Goal: Complete application form

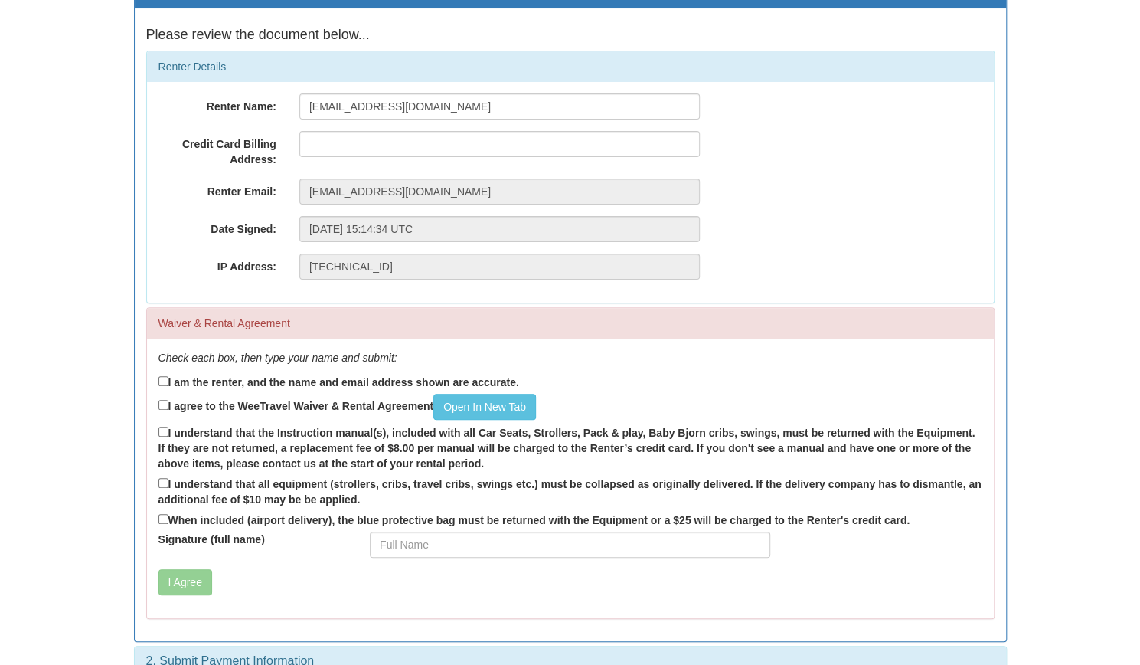
scroll to position [170, 0]
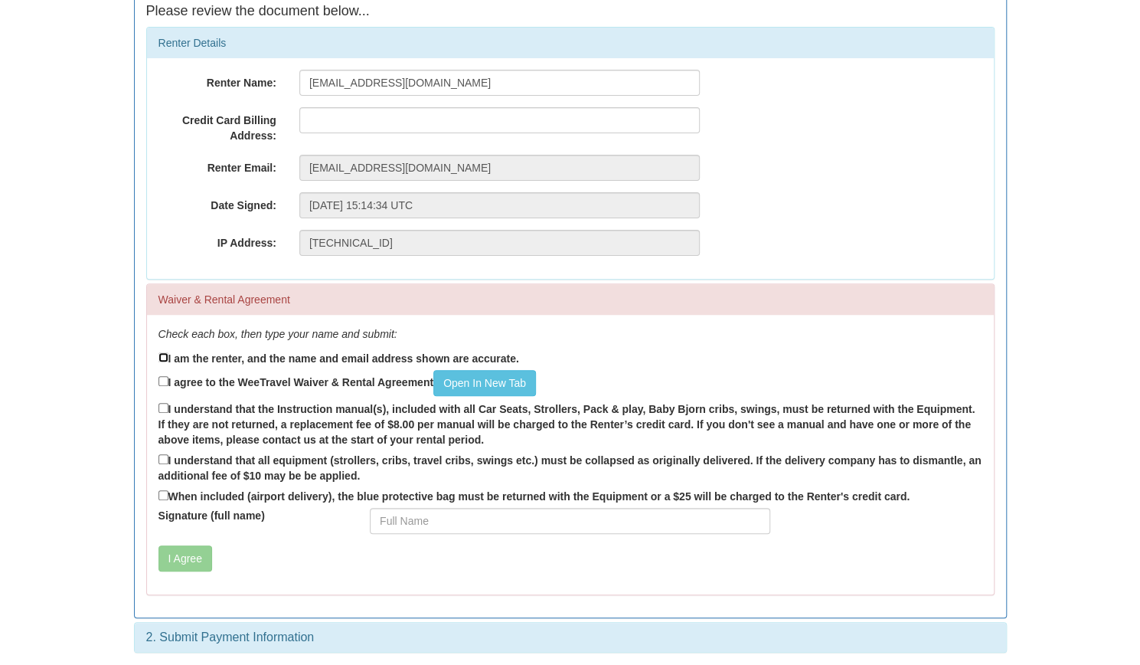
click at [159, 352] on input "I am the renter, and the name and email address shown are accurate." at bounding box center [164, 357] width 10 height 10
checkbox input "true"
click at [165, 373] on label "I agree to the WeeTravel Waiver & Rental Agreement Open In [GEOGRAPHIC_DATA]" at bounding box center [347, 383] width 377 height 26
click at [165, 376] on input "I agree to the WeeTravel Waiver & Rental Agreement Open In [GEOGRAPHIC_DATA]" at bounding box center [164, 381] width 10 height 10
checkbox input "true"
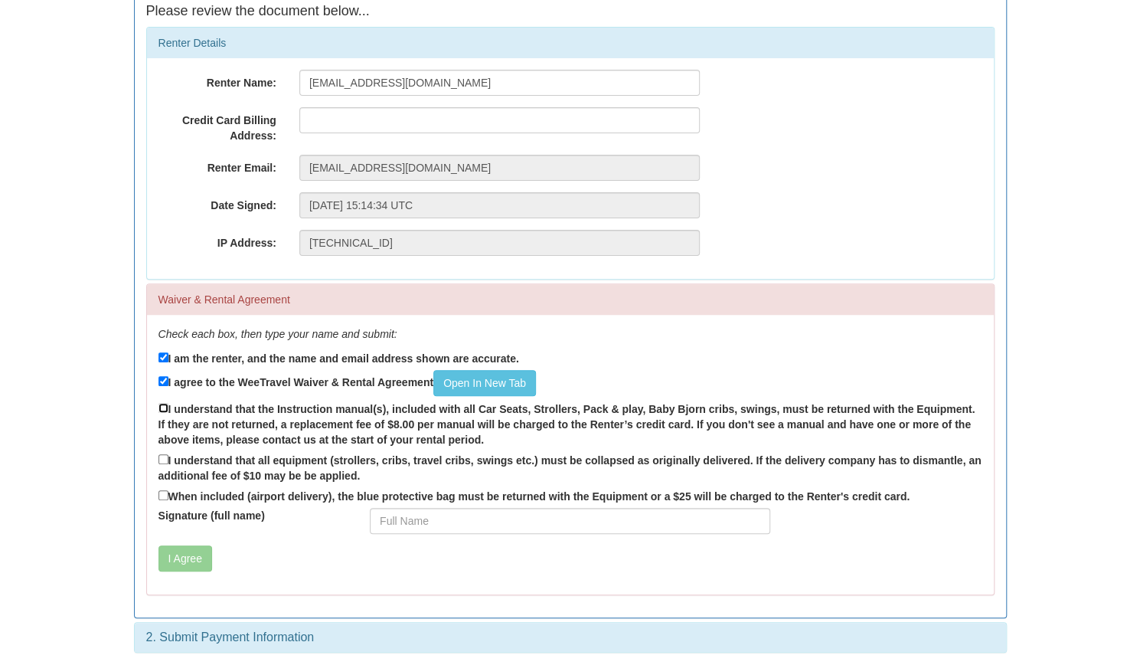
click at [161, 405] on input "I understand that the Instruction manual(s), included with all Car Seats, Strol…" at bounding box center [164, 408] width 10 height 10
checkbox input "true"
click at [152, 457] on div "Check each box, then type your name and submit: I am the renter, and the name a…" at bounding box center [570, 454] width 847 height 279
click at [159, 490] on input "When included (airport delivery), the blue protective bag must be returned with…" at bounding box center [164, 495] width 10 height 10
checkbox input "true"
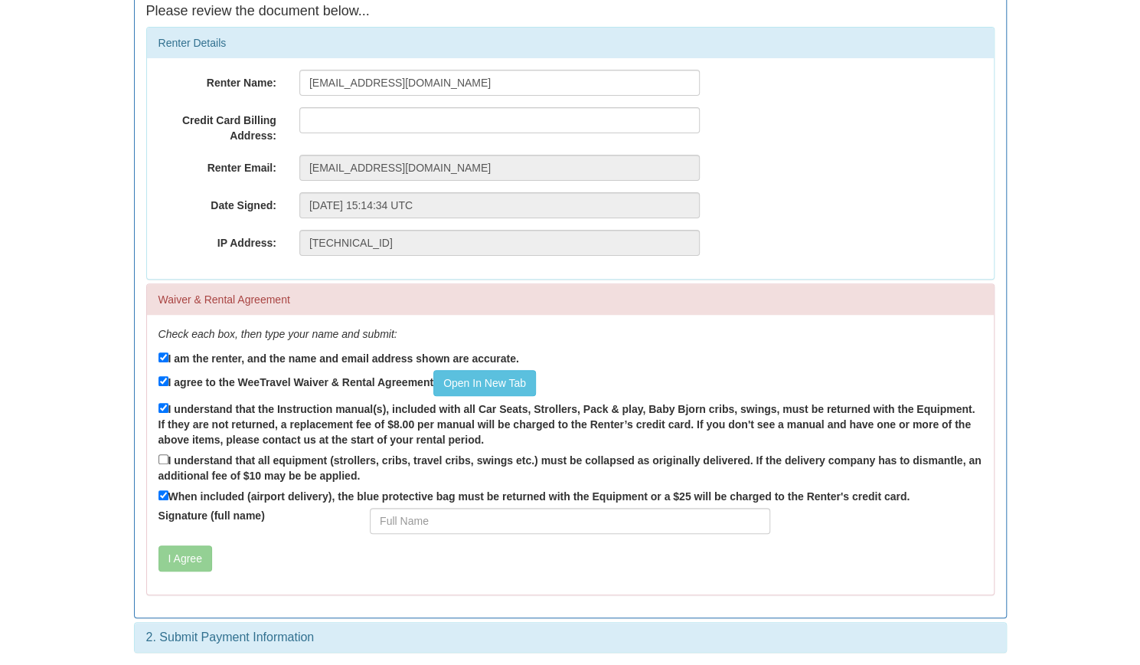
click at [164, 451] on label "I understand that all equipment (strollers, cribs, travel cribs, swings etc.) m…" at bounding box center [571, 467] width 824 height 32
click at [164, 454] on input "I understand that all equipment (strollers, cribs, travel cribs, swings etc.) m…" at bounding box center [164, 459] width 10 height 10
checkbox input "true"
click at [446, 519] on input "Signature (full name)" at bounding box center [570, 521] width 400 height 26
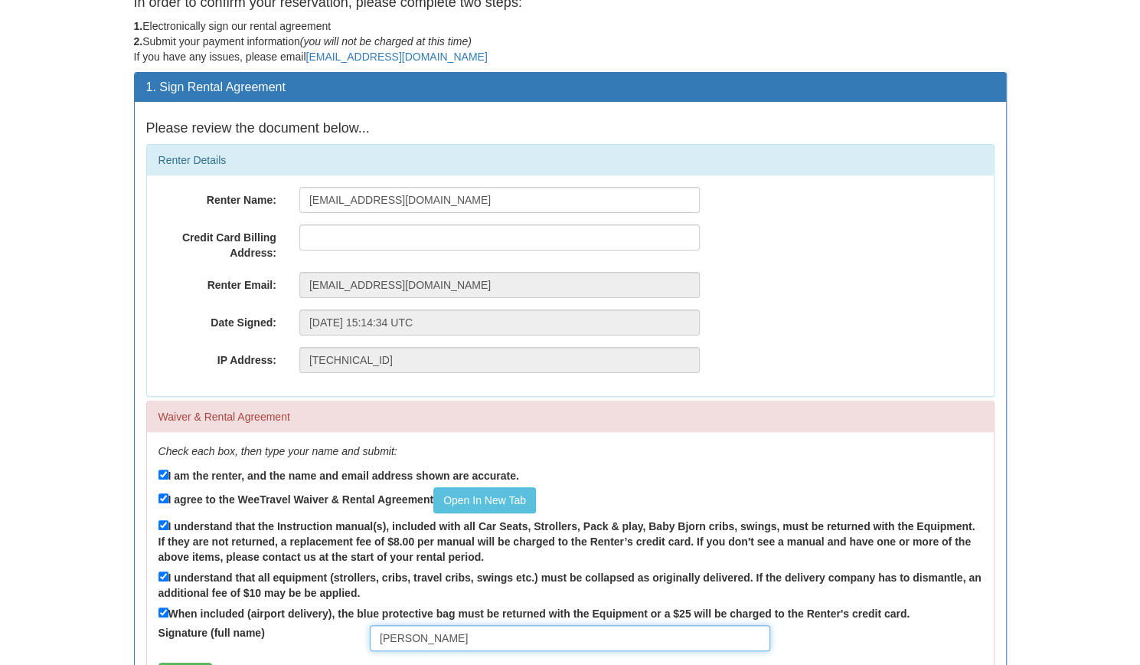
scroll to position [0, 0]
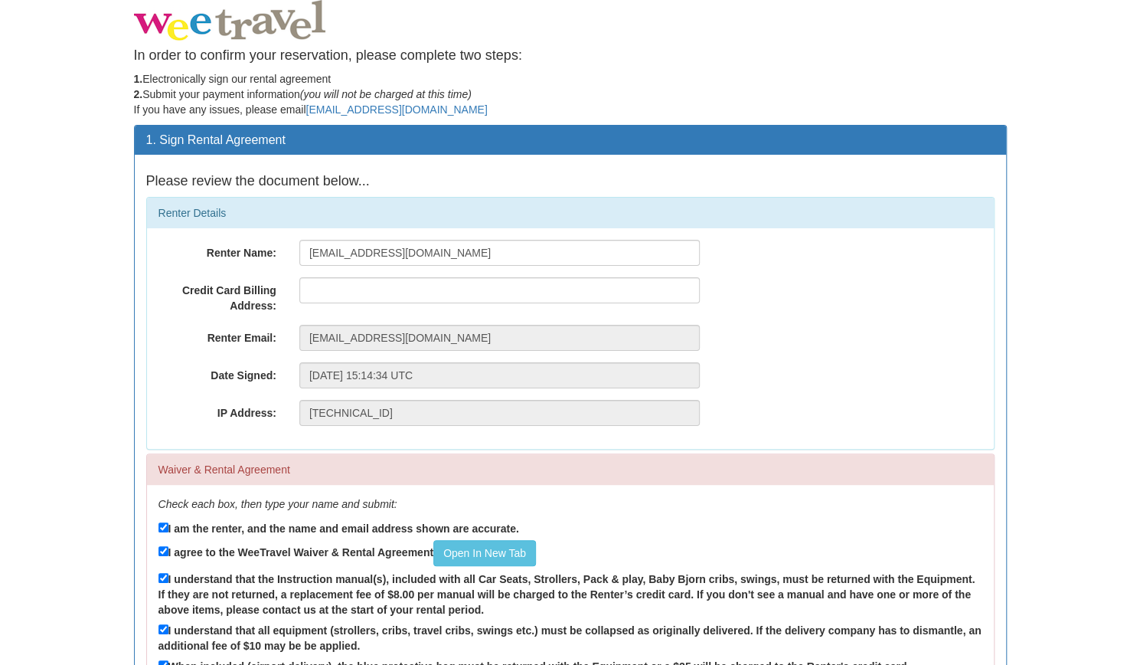
type input "[PERSON_NAME]"
click at [340, 289] on input "text" at bounding box center [499, 290] width 400 height 26
click at [336, 289] on input "text" at bounding box center [499, 290] width 400 height 26
type input "[STREET_ADDRESS]"
click at [317, 286] on input "[STREET_ADDRESS]" at bounding box center [499, 290] width 400 height 26
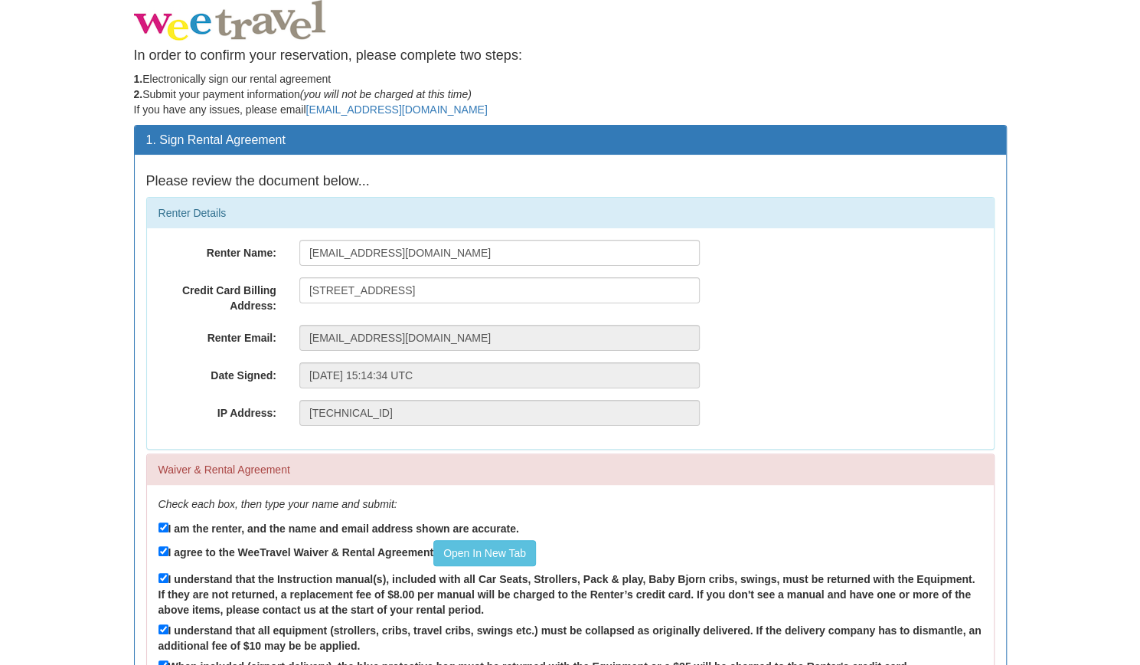
click at [851, 343] on div "Renter Email: [EMAIL_ADDRESS][DOMAIN_NAME]" at bounding box center [570, 338] width 847 height 26
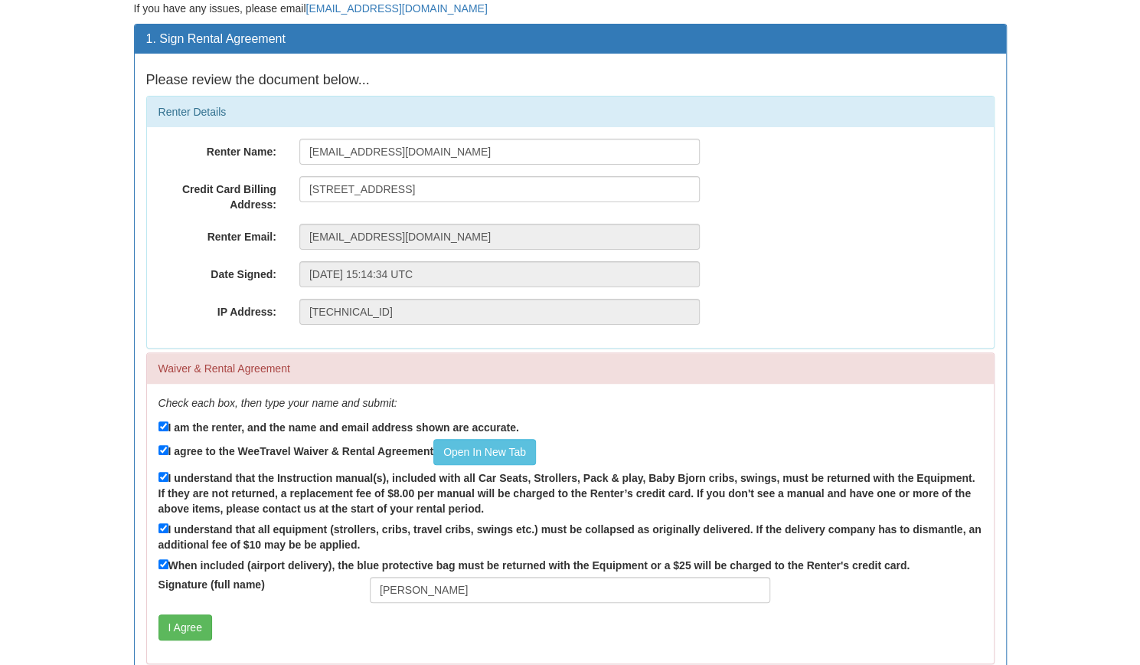
scroll to position [170, 0]
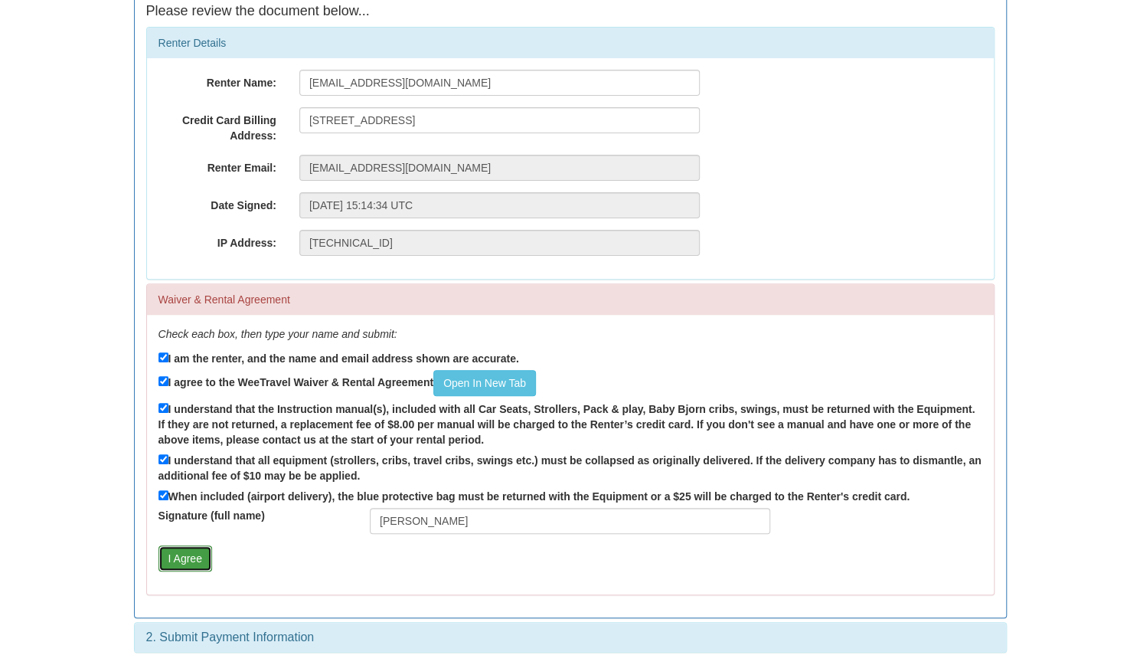
click at [179, 561] on button "I Agree" at bounding box center [186, 558] width 54 height 26
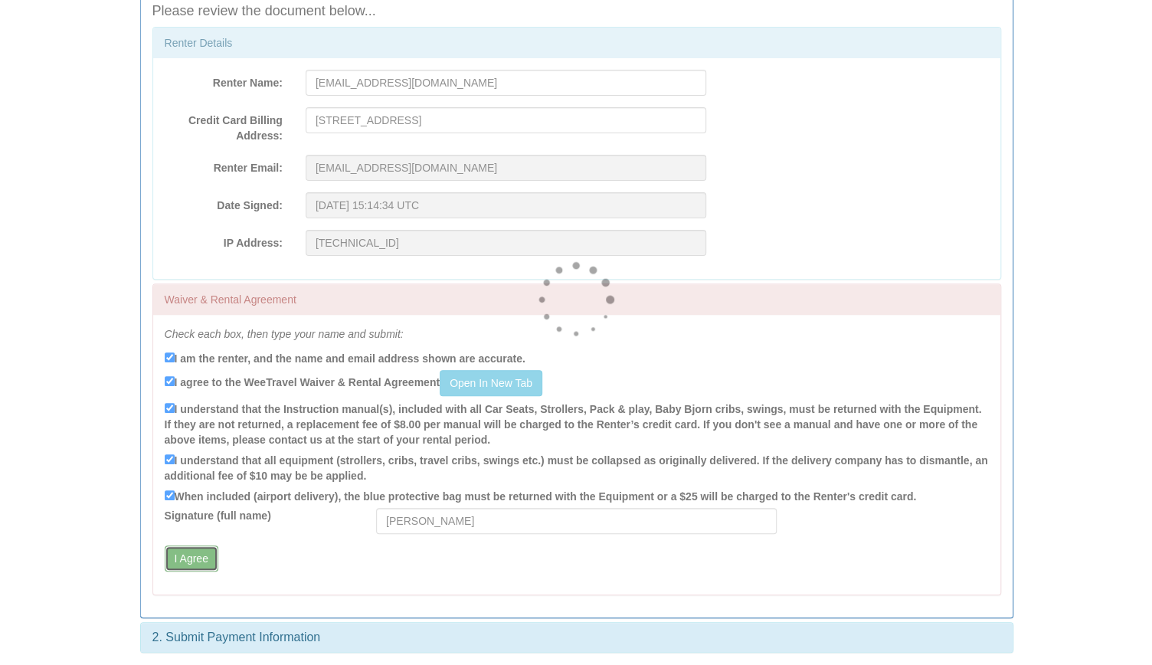
scroll to position [0, 0]
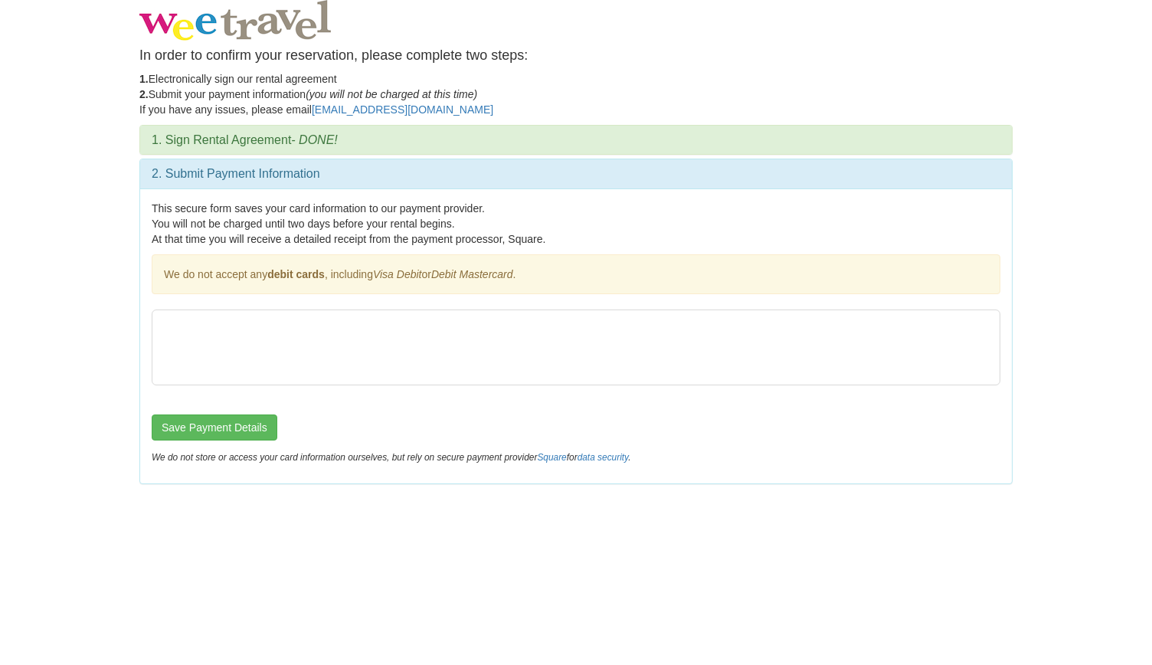
click at [825, 488] on div "1. Sign Rental Agreement - DONE! Please review the document below... Renter Det…" at bounding box center [576, 312] width 896 height 374
click at [234, 416] on button "Save Payment Details" at bounding box center [215, 427] width 126 height 26
